Goal: Information Seeking & Learning: Learn about a topic

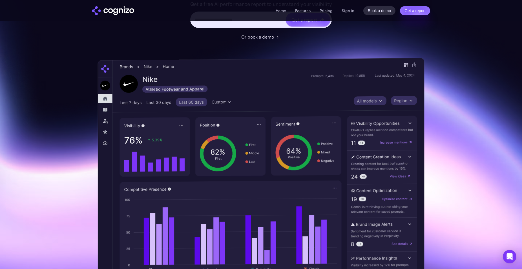
scroll to position [115, 0]
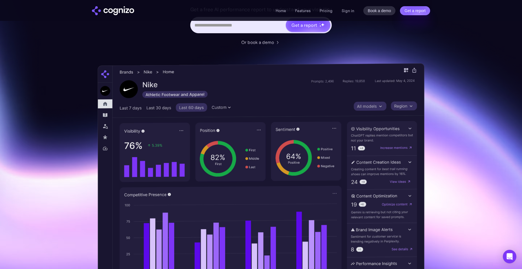
click at [235, 93] on img at bounding box center [261, 180] width 327 height 235
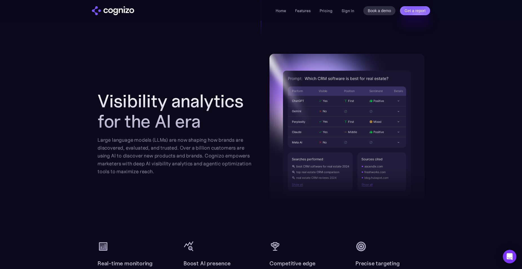
scroll to position [575, 0]
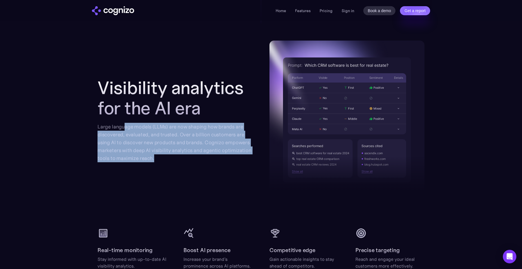
drag, startPoint x: 125, startPoint y: 129, endPoint x: 257, endPoint y: 164, distance: 136.3
click at [257, 164] on div "Visibility analytics for the AI era Large language models (LLMs) are now shapin…" at bounding box center [261, 120] width 327 height 159
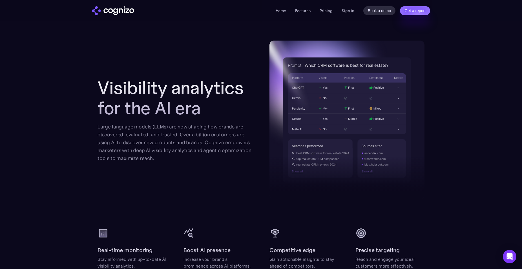
click at [82, 121] on section "Visibility analytics for the AI era Large language models (LLMs) are now shapin…" at bounding box center [261, 155] width 522 height 229
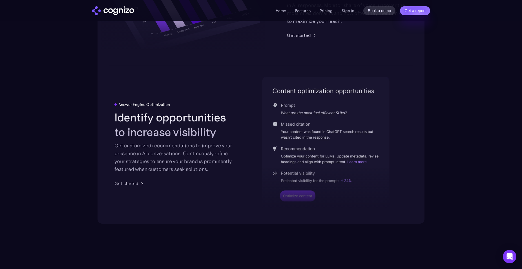
scroll to position [1150, 0]
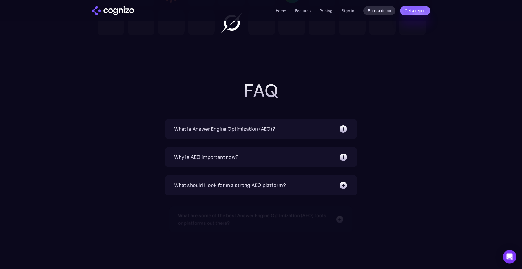
scroll to position [1782, 0]
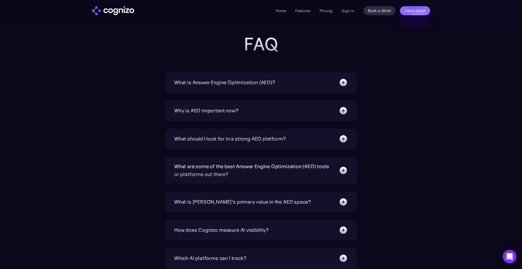
click at [235, 81] on div "What is Answer Engine Optimization (AEO)?" at bounding box center [224, 83] width 101 height 8
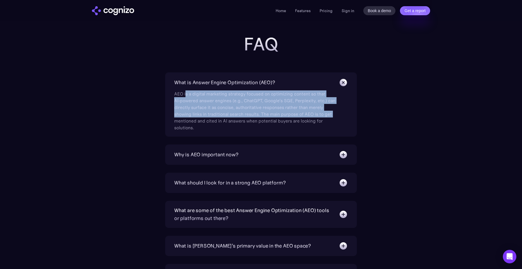
drag, startPoint x: 230, startPoint y: 95, endPoint x: 345, endPoint y: 112, distance: 115.9
click at [345, 112] on div "AEO is a digital marketing strategy focused on optimizing content so that AI‑po…" at bounding box center [261, 109] width 174 height 44
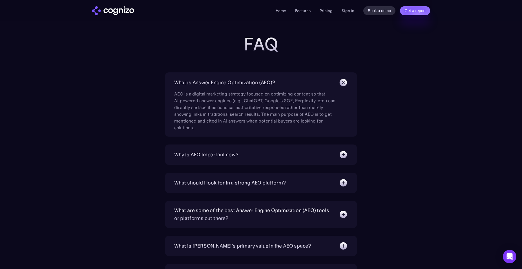
click at [249, 120] on div "AEO is a digital marketing strategy focused on optimizing content so that AI‑po…" at bounding box center [255, 109] width 163 height 44
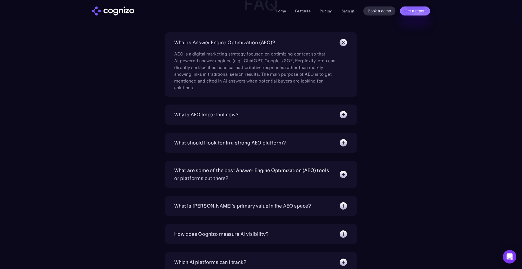
scroll to position [1840, 0]
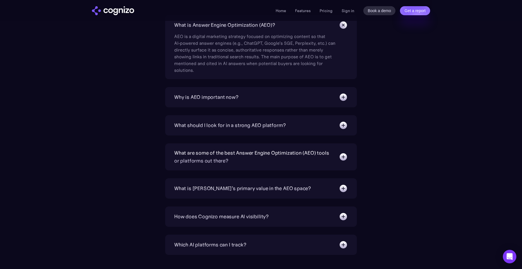
click at [238, 96] on div "Why is AEO important now?" at bounding box center [206, 97] width 64 height 8
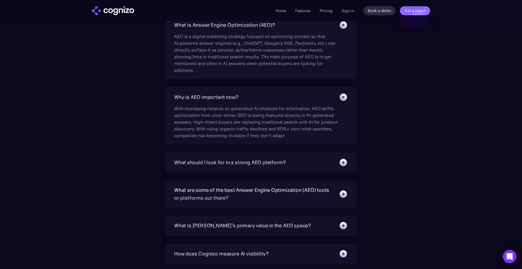
scroll to position [1868, 0]
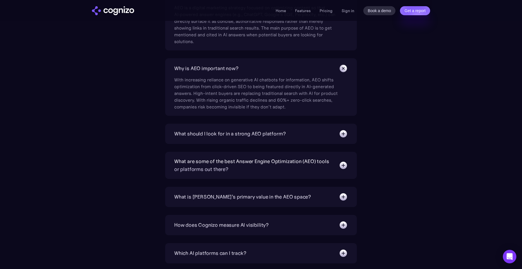
click at [248, 130] on div "What should I look for in a strong AEO platform?" at bounding box center [229, 134] width 111 height 8
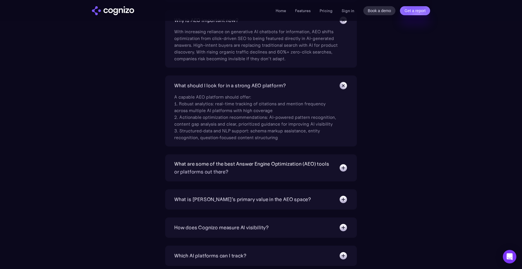
scroll to position [1926, 0]
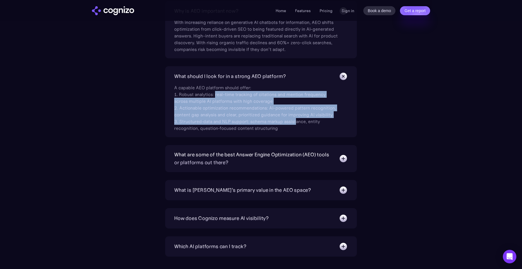
drag, startPoint x: 216, startPoint y: 93, endPoint x: 298, endPoint y: 120, distance: 85.9
click at [298, 120] on div "A capable AEO platform should offer: 1. Robust analytics: real-time tracking of…" at bounding box center [255, 106] width 163 height 51
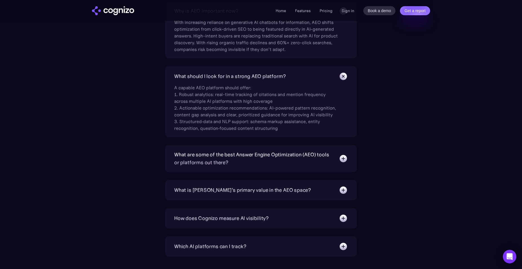
click at [302, 137] on div "What is Answer Engine Optimization (AEO)? AEO is a digital marketing strategy f…" at bounding box center [261, 149] width 192 height 441
click at [211, 122] on div "A capable AEO platform should offer: 1. Robust analytics: real-time tracking of…" at bounding box center [255, 106] width 163 height 51
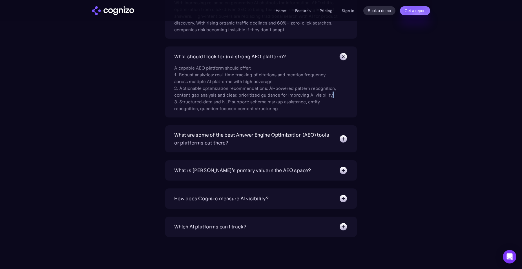
scroll to position [1955, 0]
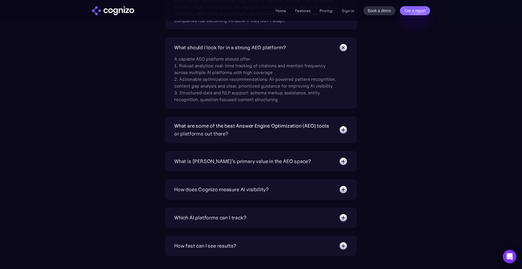
click at [211, 130] on div "What are some of the best Answer Engine Optimization (AEO) tools or platforms o…" at bounding box center [253, 130] width 159 height 16
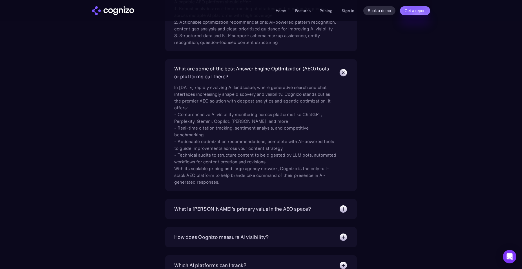
scroll to position [2012, 0]
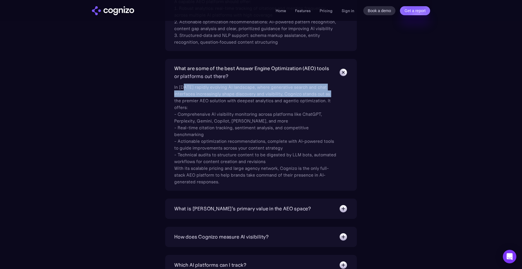
drag, startPoint x: 185, startPoint y: 87, endPoint x: 331, endPoint y: 94, distance: 145.6
click at [331, 94] on div "In today’s rapidly evolving AI landscape, where generative search and chat inte…" at bounding box center [255, 132] width 163 height 105
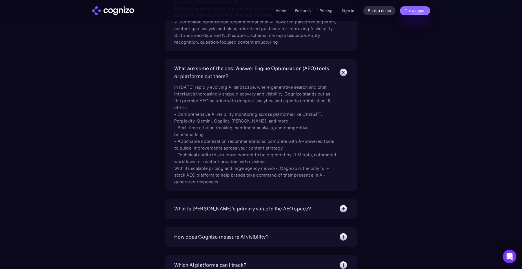
click at [327, 98] on div "In today’s rapidly evolving AI landscape, where generative search and chat inte…" at bounding box center [255, 132] width 163 height 105
click at [430, 208] on section "FAQ What is Answer Engine Optimization (AEO)? AEO is a digital marketing strate…" at bounding box center [261, 96] width 522 height 584
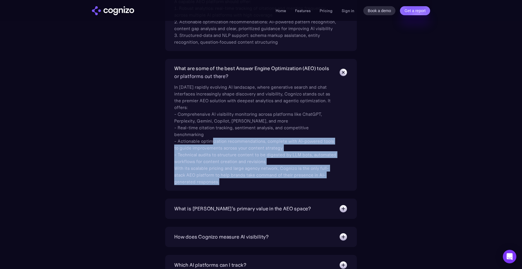
drag, startPoint x: 212, startPoint y: 141, endPoint x: 315, endPoint y: 175, distance: 108.0
click at [318, 178] on div "In today’s rapidly evolving AI landscape, where generative search and chat inte…" at bounding box center [255, 132] width 163 height 105
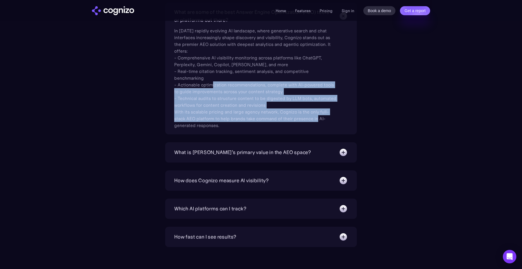
scroll to position [2070, 0]
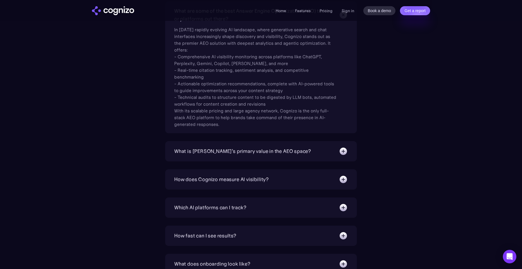
click at [255, 155] on div "What is [PERSON_NAME]’s primary value in the AEO space?" at bounding box center [242, 151] width 137 height 8
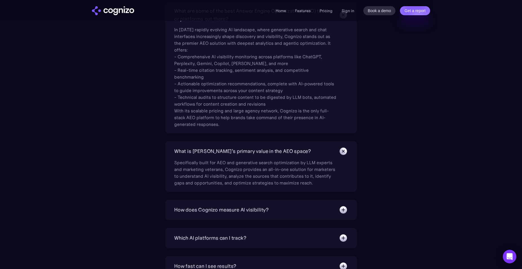
drag, startPoint x: 209, startPoint y: 163, endPoint x: 343, endPoint y: 182, distance: 135.1
click at [343, 180] on div "Specifically built for AEO and generative search optimization by LLM experts an…" at bounding box center [261, 171] width 174 height 30
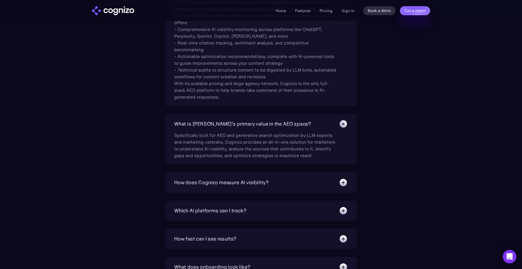
scroll to position [2098, 0]
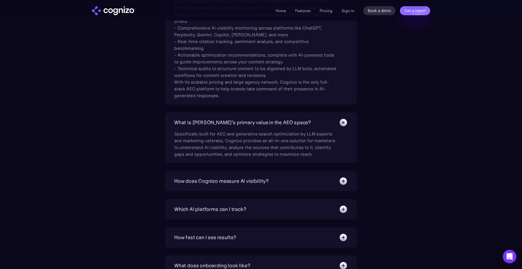
click at [292, 146] on div "Specifically built for AEO and generative search optimization by LLM experts an…" at bounding box center [255, 142] width 163 height 30
click at [271, 151] on div "Specifically built for AEO and generative search optimization by LLM experts an…" at bounding box center [255, 142] width 163 height 30
click at [275, 186] on div "How does Cognizo measure AI visibility? We run prompts on each AI platform cont…" at bounding box center [261, 181] width 192 height 20
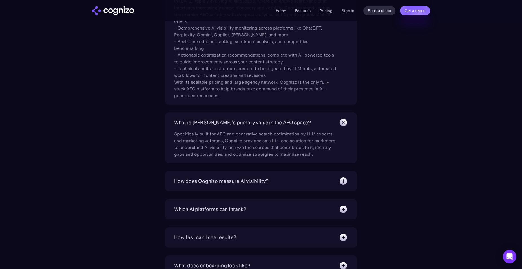
click at [273, 179] on div "How does Cognizo measure AI visibility?" at bounding box center [261, 181] width 174 height 9
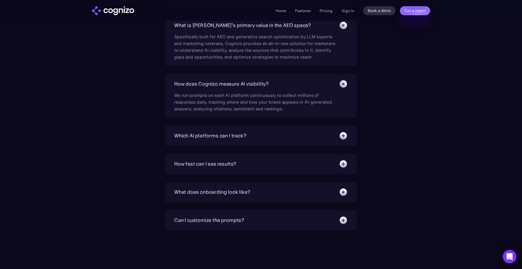
scroll to position [2242, 0]
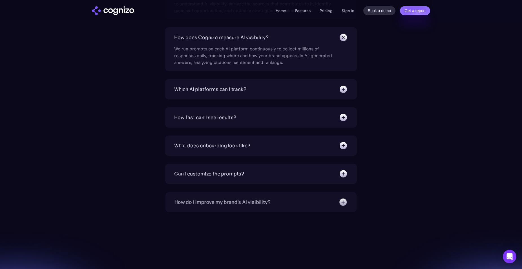
click at [216, 90] on div "Which AI platforms can I track?" at bounding box center [210, 89] width 72 height 8
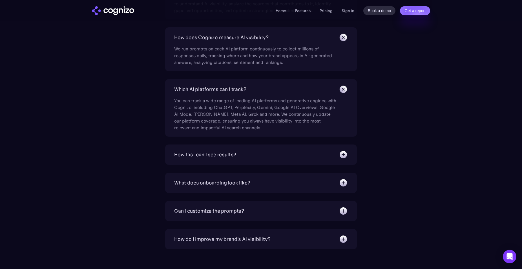
click at [214, 157] on div "How fast can I see results?" at bounding box center [205, 155] width 62 height 8
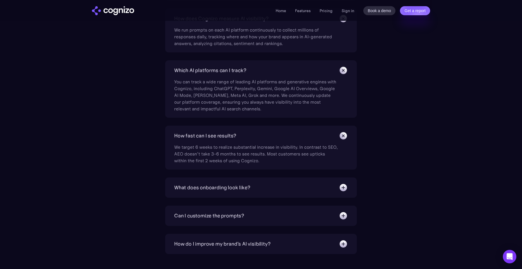
scroll to position [2271, 0]
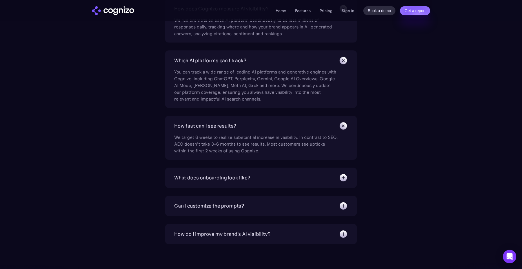
click at [232, 179] on div "What does onboarding look like?" at bounding box center [212, 178] width 76 height 8
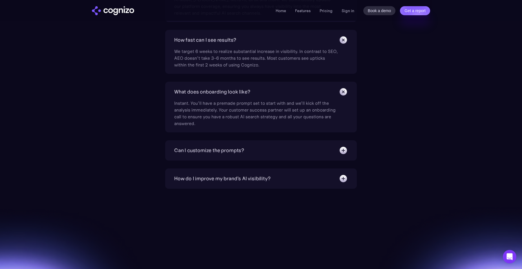
scroll to position [2357, 0]
click at [201, 147] on div "Can I customize the prompts?" at bounding box center [209, 150] width 70 height 8
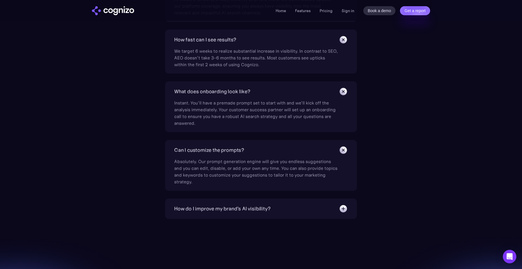
click at [248, 206] on div "How do I improve my brand's AI visibility?" at bounding box center [222, 209] width 96 height 8
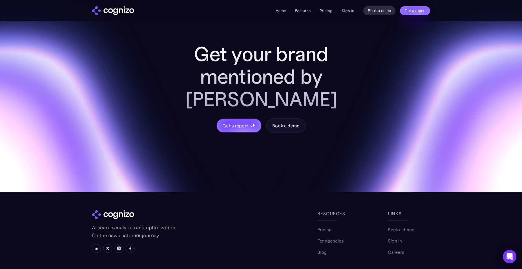
scroll to position [2663, 0]
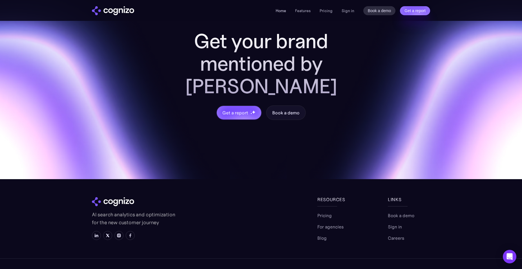
click at [283, 9] on link "Home" at bounding box center [281, 10] width 10 height 5
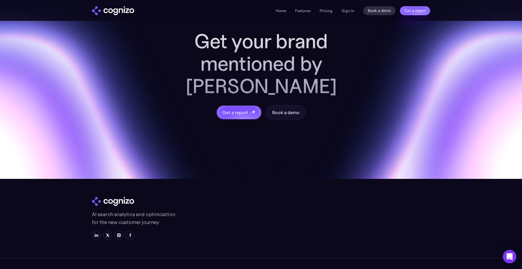
scroll to position [2214, 0]
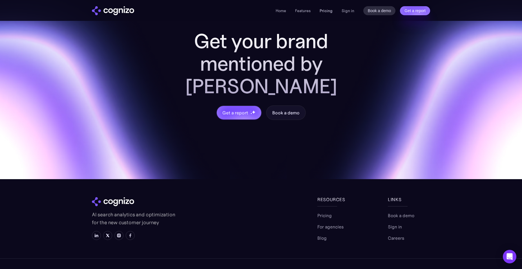
click at [328, 10] on link "Pricing" at bounding box center [326, 10] width 13 height 5
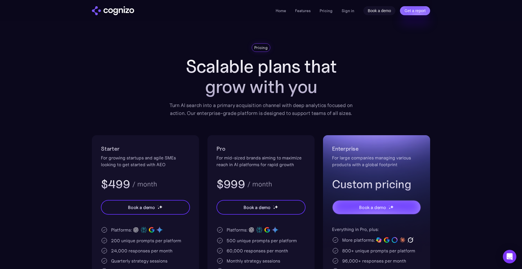
click at [378, 13] on link "Book a demo" at bounding box center [379, 10] width 32 height 9
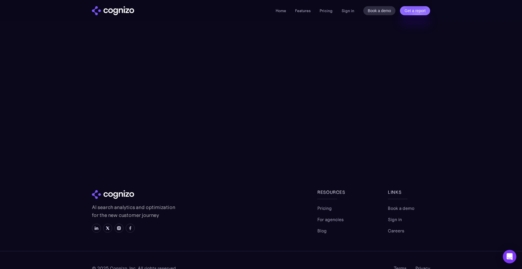
scroll to position [130, 0]
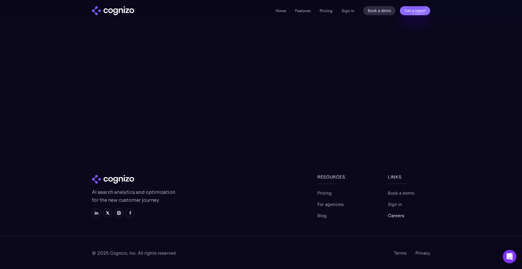
click at [398, 216] on link "Careers" at bounding box center [396, 215] width 16 height 7
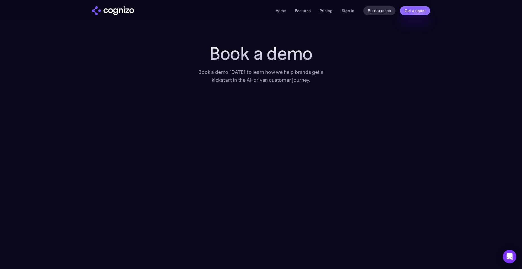
click at [116, 8] on img "home" at bounding box center [113, 10] width 42 height 9
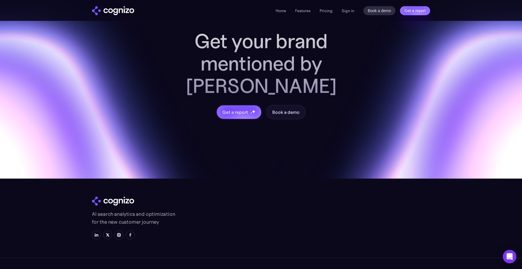
scroll to position [2211, 0]
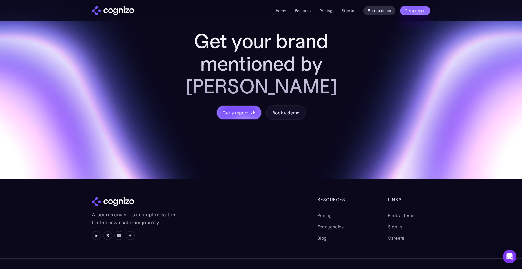
click at [88, 209] on section "Get your brand mentioned by AI Get a report Book a demo AI search analytics and…" at bounding box center [261, 121] width 522 height 342
click at [96, 233] on img at bounding box center [96, 235] width 5 height 5
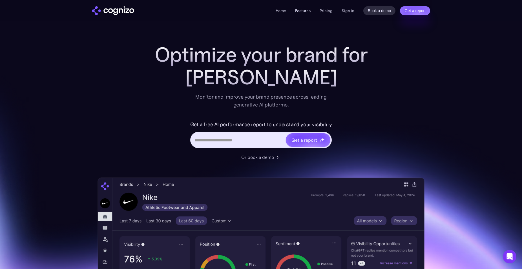
click at [299, 10] on link "Features" at bounding box center [302, 10] width 15 height 5
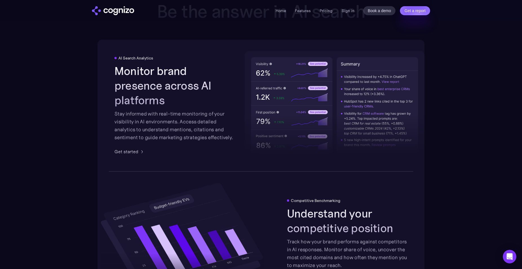
scroll to position [878, 0]
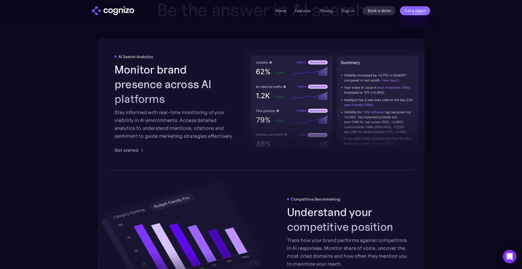
drag, startPoint x: 159, startPoint y: 65, endPoint x: 116, endPoint y: 67, distance: 42.3
click at [116, 67] on div "AI Search Analytics Monitor brand presence across AI platforms Stay informed wi…" at bounding box center [174, 103] width 121 height 99
copy div "AI Search Analytics"
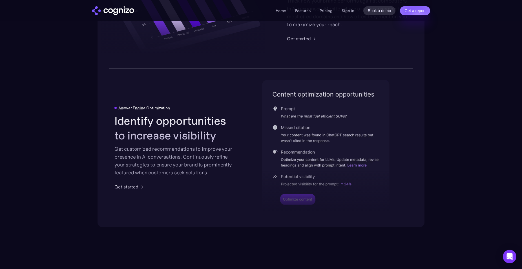
scroll to position [1108, 0]
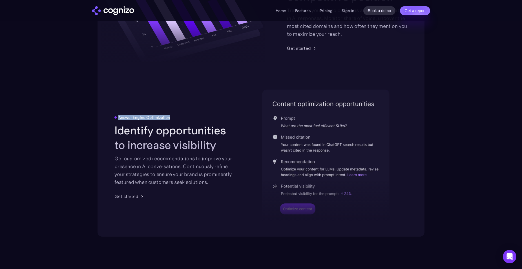
drag, startPoint x: 181, startPoint y: 119, endPoint x: 114, endPoint y: 121, distance: 66.8
click at [114, 121] on div "Answer Engine Optimization Identify opportunities to increase visibility Get cu…" at bounding box center [261, 157] width 327 height 158
click at [324, 14] on li "Pricing" at bounding box center [326, 10] width 13 height 7
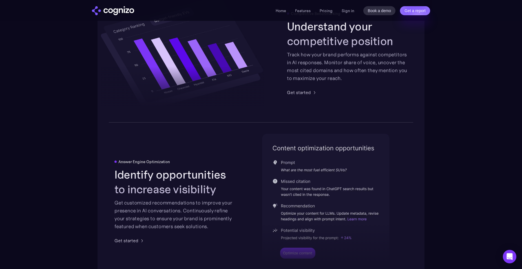
scroll to position [1022, 0]
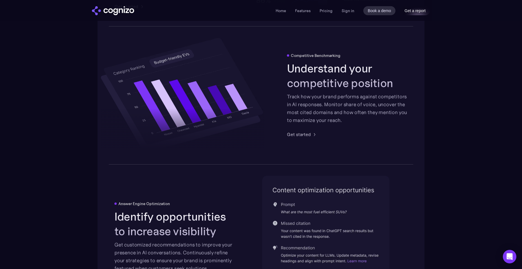
click at [415, 11] on link "Get a report" at bounding box center [415, 10] width 30 height 9
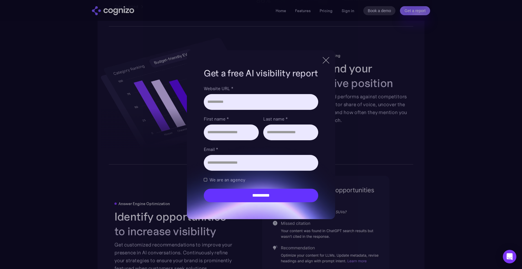
click at [325, 61] on div at bounding box center [326, 60] width 6 height 6
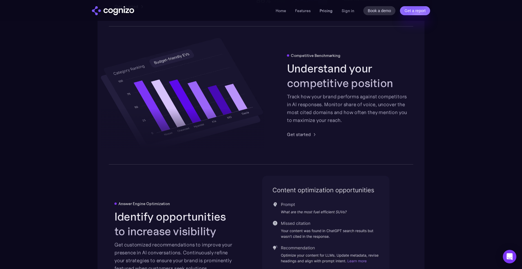
click at [329, 11] on link "Pricing" at bounding box center [326, 10] width 13 height 5
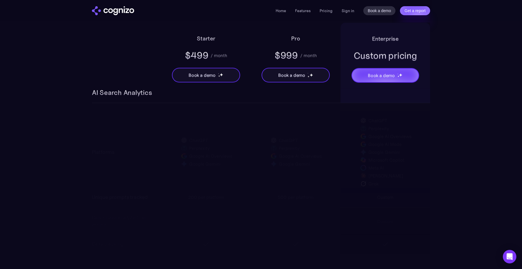
scroll to position [374, 0]
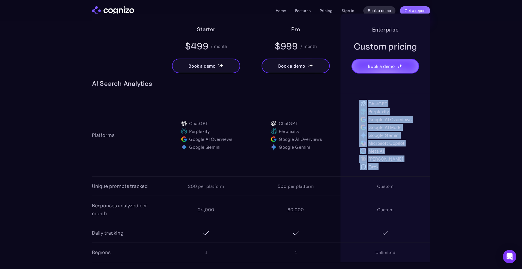
drag, startPoint x: 390, startPoint y: 169, endPoint x: 360, endPoint y: 104, distance: 71.6
click at [360, 104] on div "ChatGPT Perplexity Google AI Overviews Google AI Mode Google Gemini Microsoft C…" at bounding box center [385, 135] width 52 height 71
copy div "ChatGPT Perplexity Google AI Overviews Google AI Mode Google Gemini Microsoft C…"
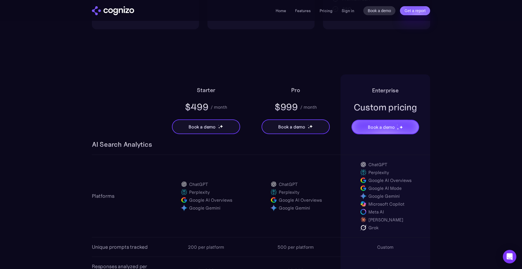
scroll to position [402, 0]
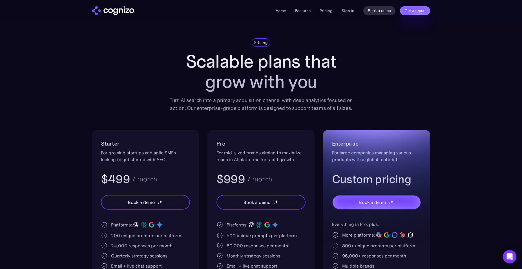
scroll to position [0, 0]
